Goal: Register for event/course

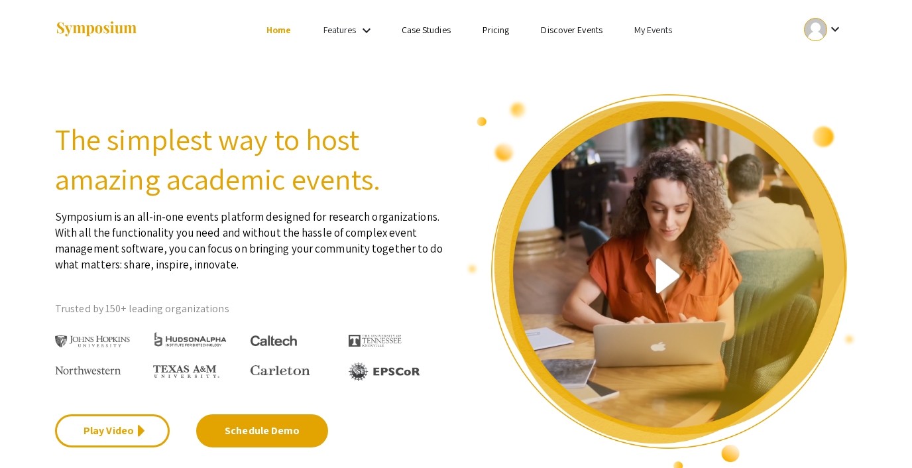
click at [652, 25] on link "My Events" at bounding box center [653, 30] width 38 height 12
click at [650, 61] on button "Events I've organized" at bounding box center [674, 59] width 113 height 32
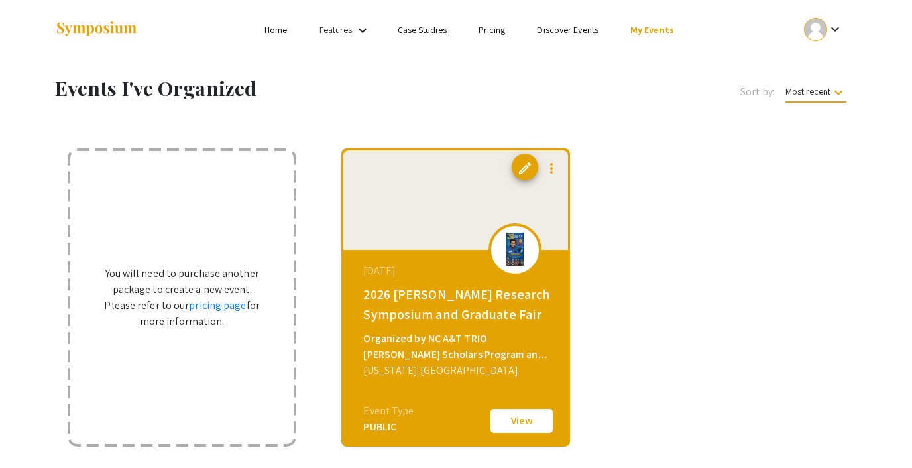
click at [570, 29] on link "Discover Events" at bounding box center [568, 30] width 62 height 12
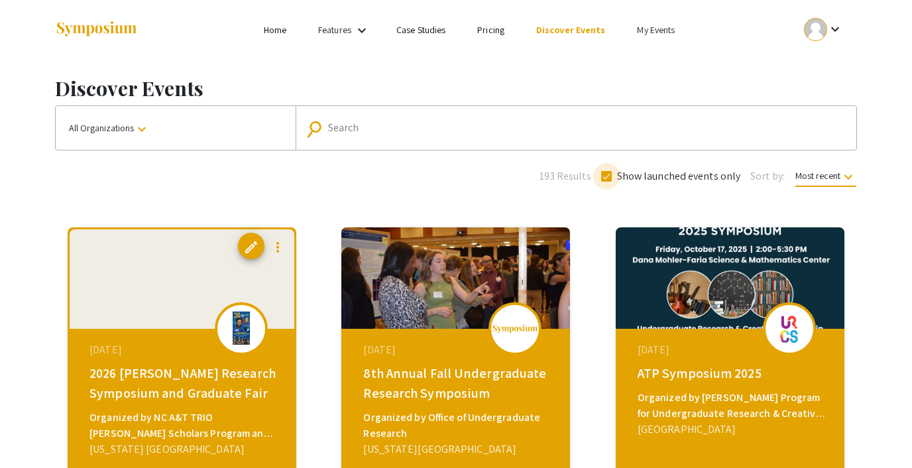
click at [606, 174] on span at bounding box center [606, 176] width 11 height 11
click at [606, 182] on input "Show launched events only" at bounding box center [606, 182] width 1 height 1
checkbox input "false"
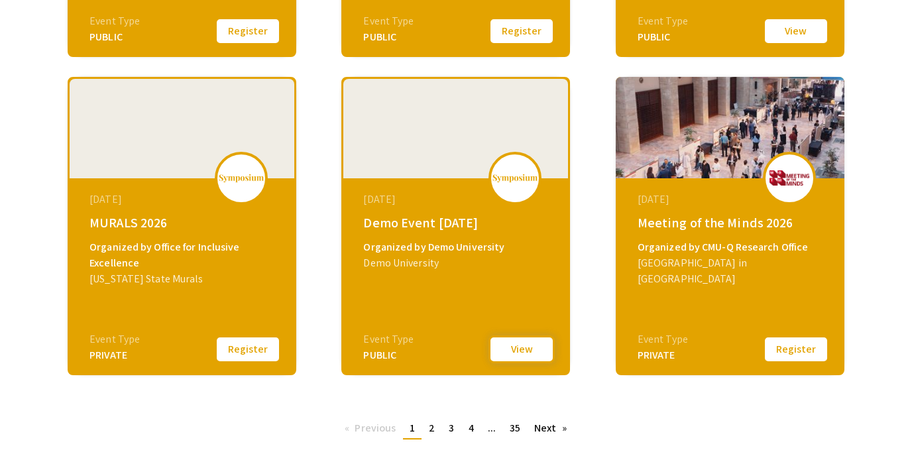
scroll to position [471, 0]
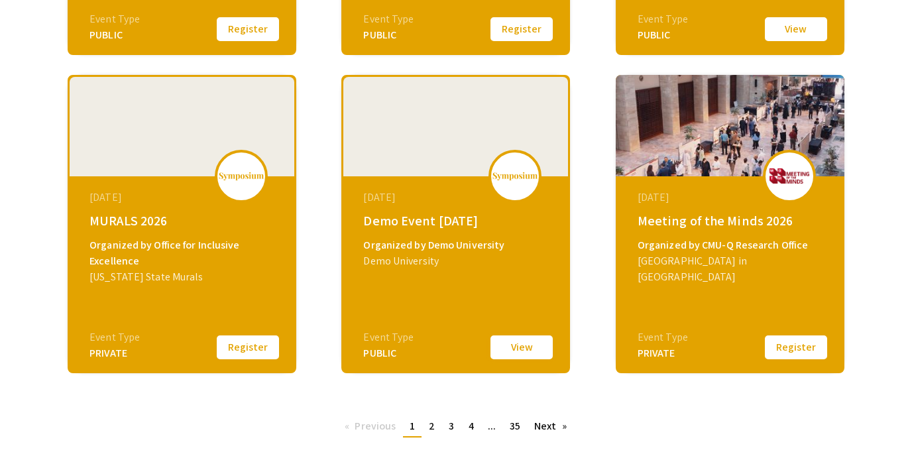
click at [508, 347] on button "View" at bounding box center [522, 347] width 66 height 28
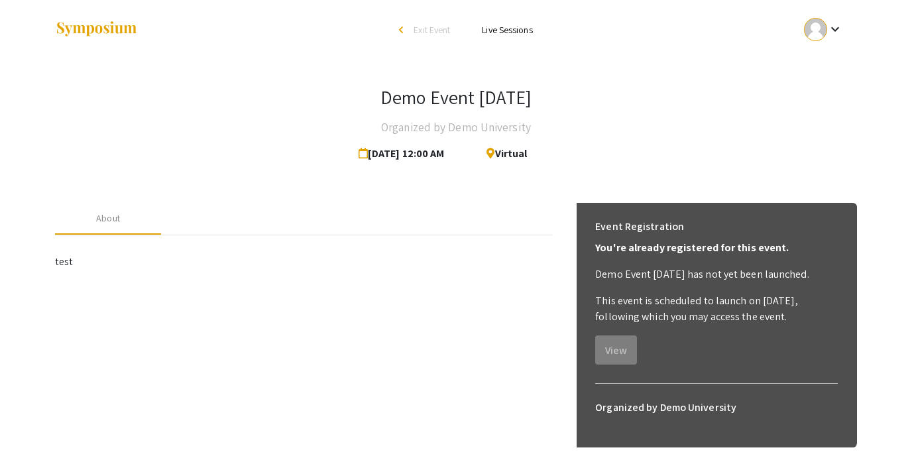
click at [826, 31] on div at bounding box center [815, 29] width 23 height 23
click at [808, 130] on button "Sign out" at bounding box center [831, 129] width 82 height 32
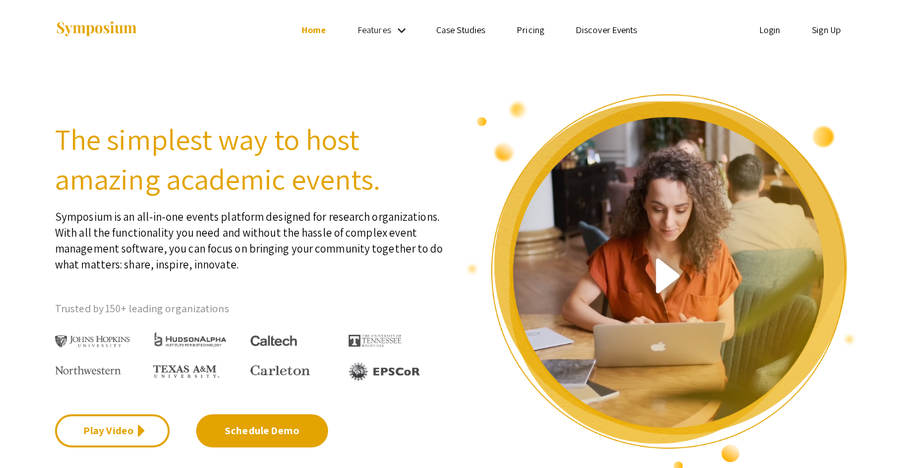
click at [772, 33] on link "Login" at bounding box center [770, 30] width 21 height 12
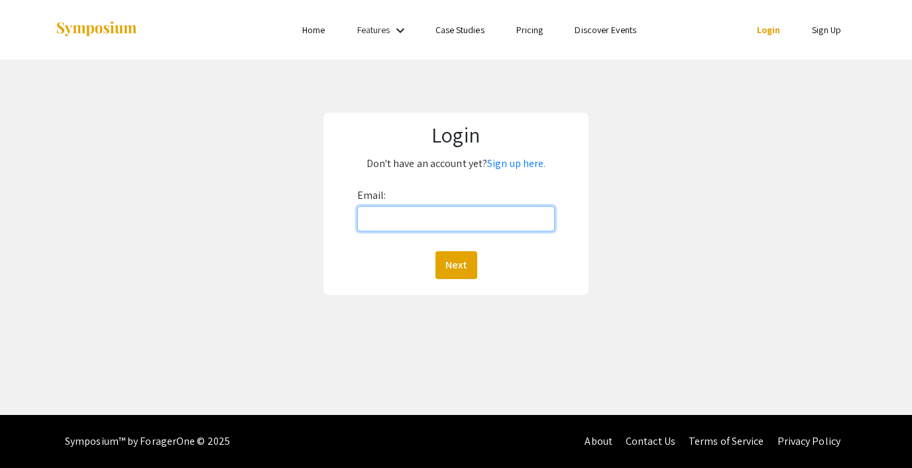
click at [410, 225] on input "Email:" at bounding box center [456, 218] width 198 height 25
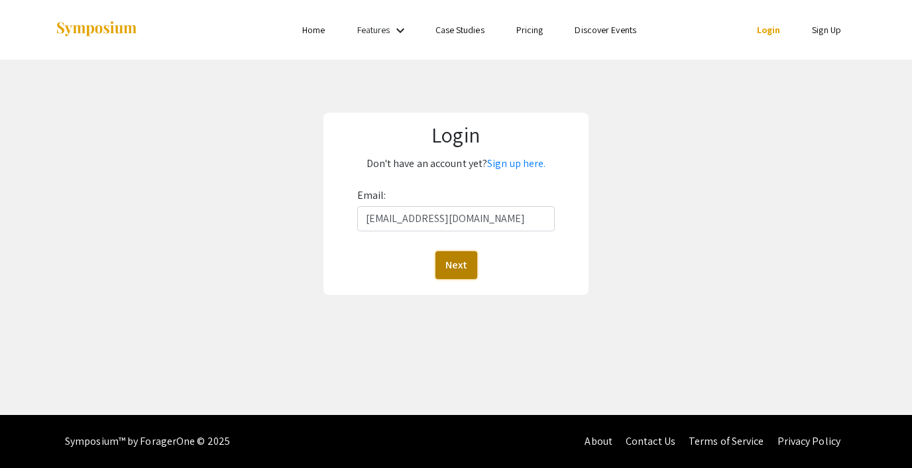
click at [457, 261] on button "Next" at bounding box center [457, 265] width 42 height 28
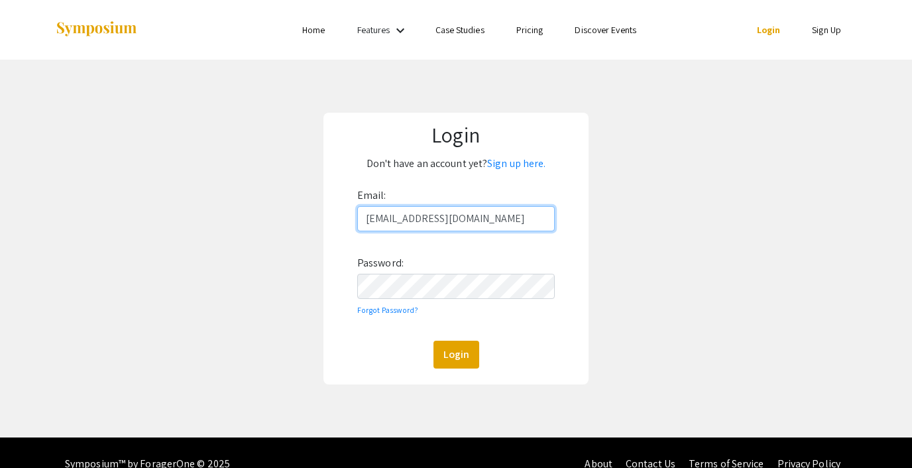
click at [432, 213] on input "[EMAIL_ADDRESS][DOMAIN_NAME]" at bounding box center [456, 218] width 198 height 25
type input "[EMAIL_ADDRESS][DOMAIN_NAME]"
click at [460, 358] on button "Login" at bounding box center [457, 355] width 46 height 28
